Goal: Obtain resource: Download file/media

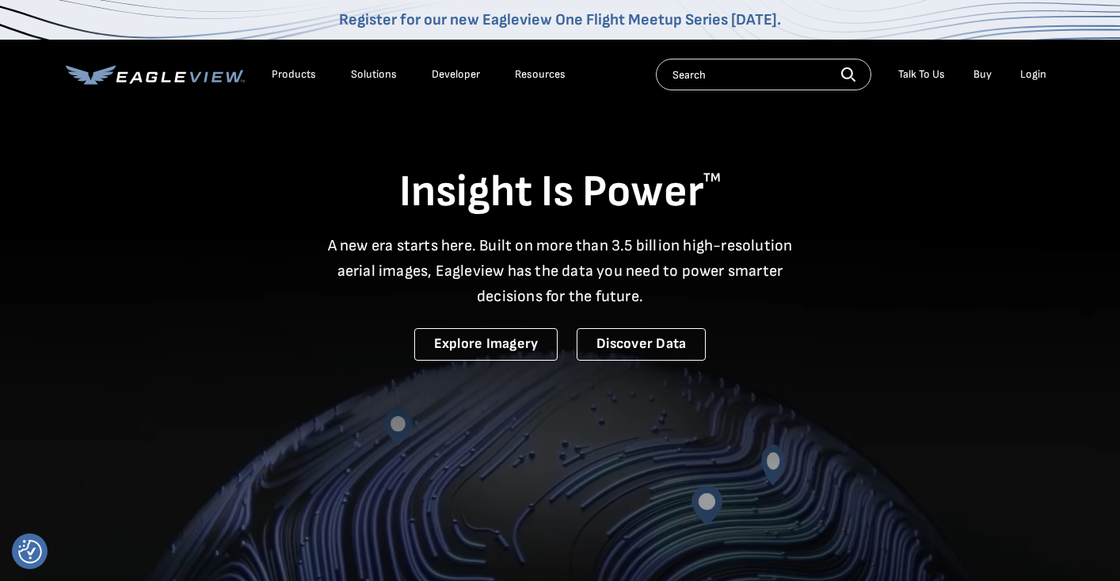
click at [1032, 71] on div "Login" at bounding box center [1033, 74] width 26 height 14
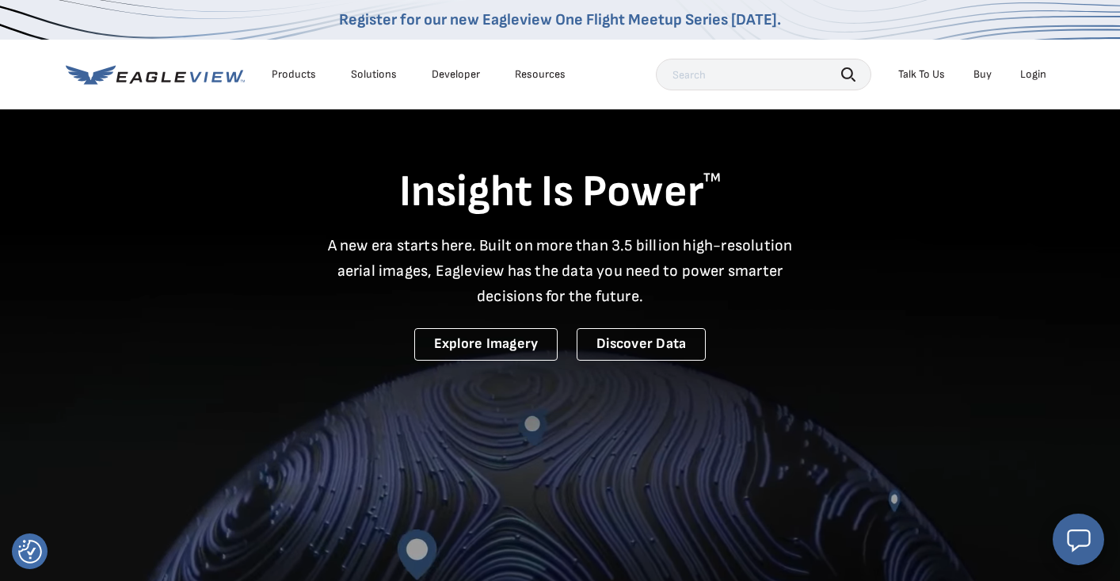
click at [1038, 74] on div "Login" at bounding box center [1033, 74] width 26 height 14
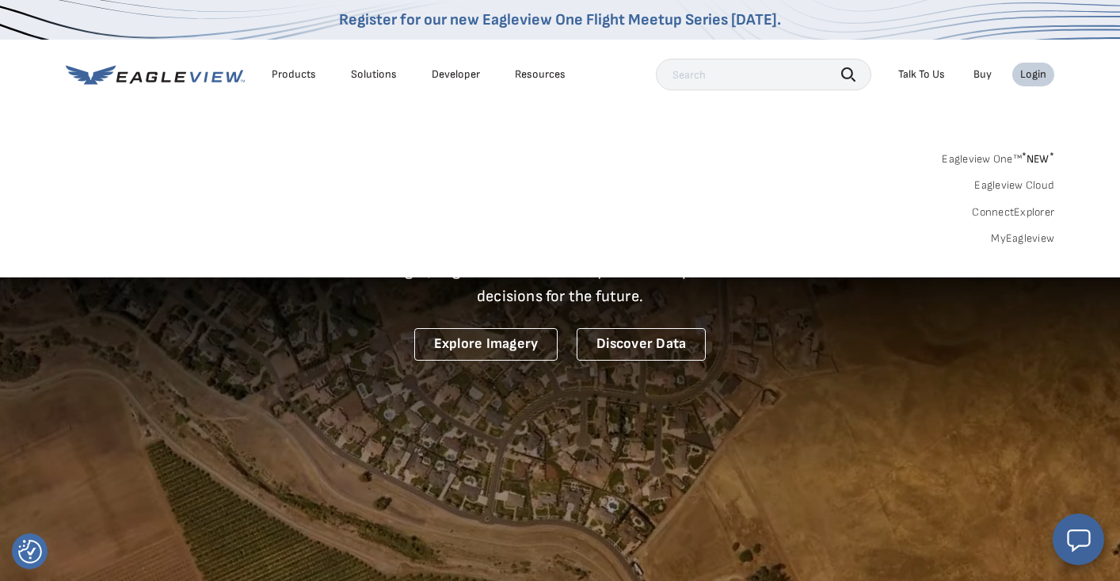
click at [1024, 232] on link "MyEagleview" at bounding box center [1022, 238] width 63 height 14
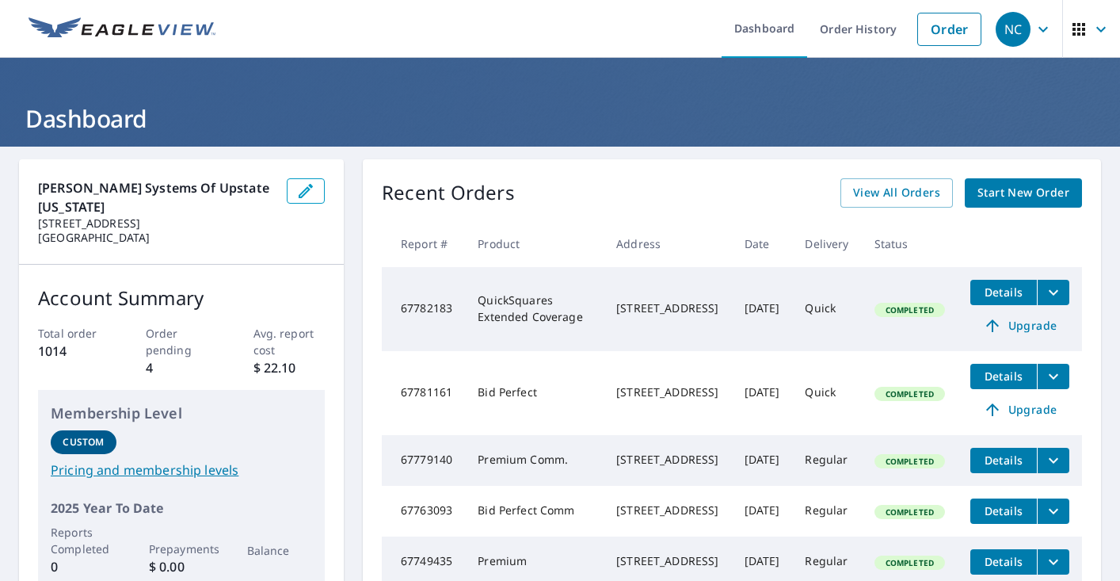
click at [1004, 292] on span "Details" at bounding box center [1004, 291] width 48 height 15
click at [1053, 298] on icon "filesDropdownBtn-67782183" at bounding box center [1053, 292] width 19 height 19
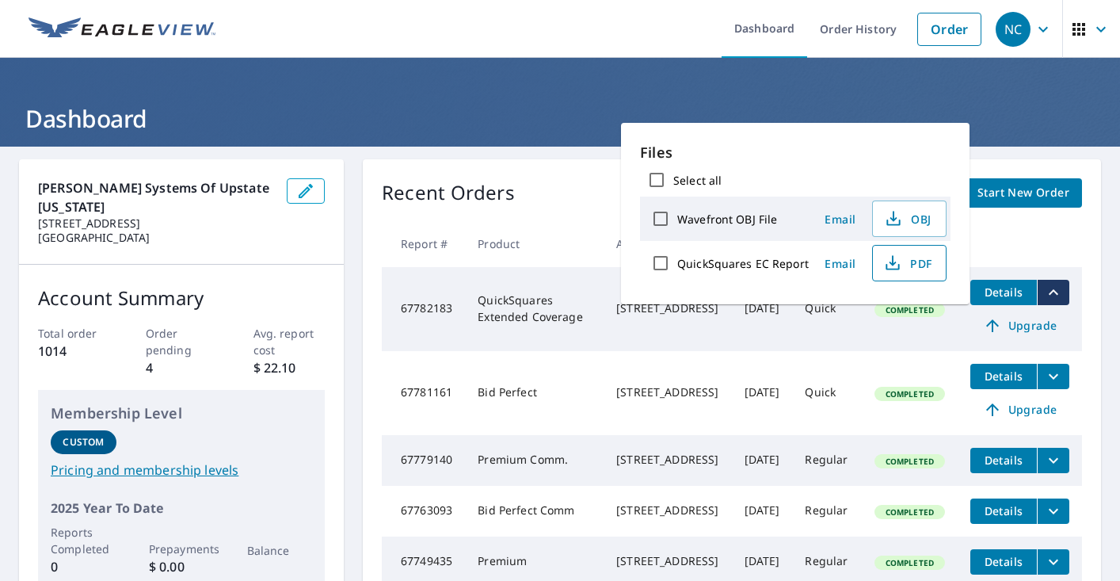
click at [913, 263] on span "PDF" at bounding box center [907, 262] width 51 height 19
click at [998, 291] on span "Details" at bounding box center [1004, 291] width 48 height 15
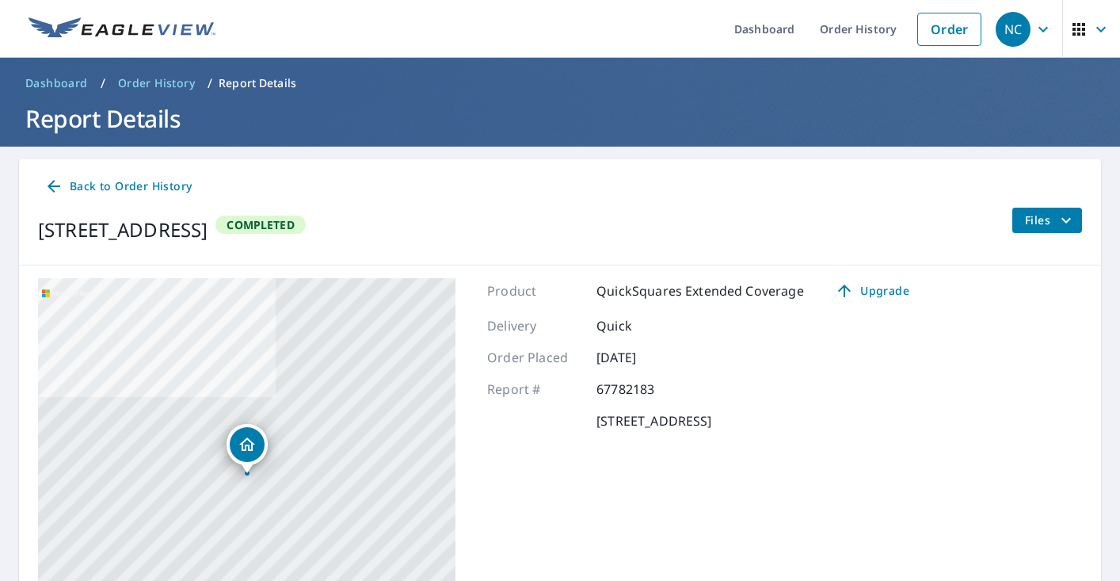
click at [1052, 217] on span "Files" at bounding box center [1050, 220] width 51 height 19
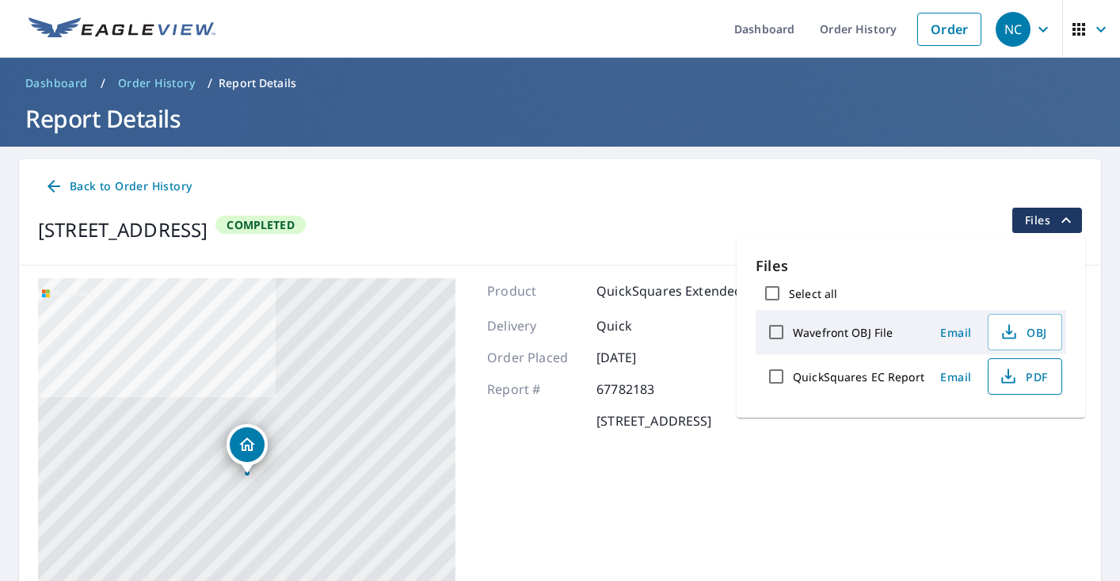
click at [1022, 379] on span "PDF" at bounding box center [1023, 376] width 51 height 19
